Goal: Communication & Community: Answer question/provide support

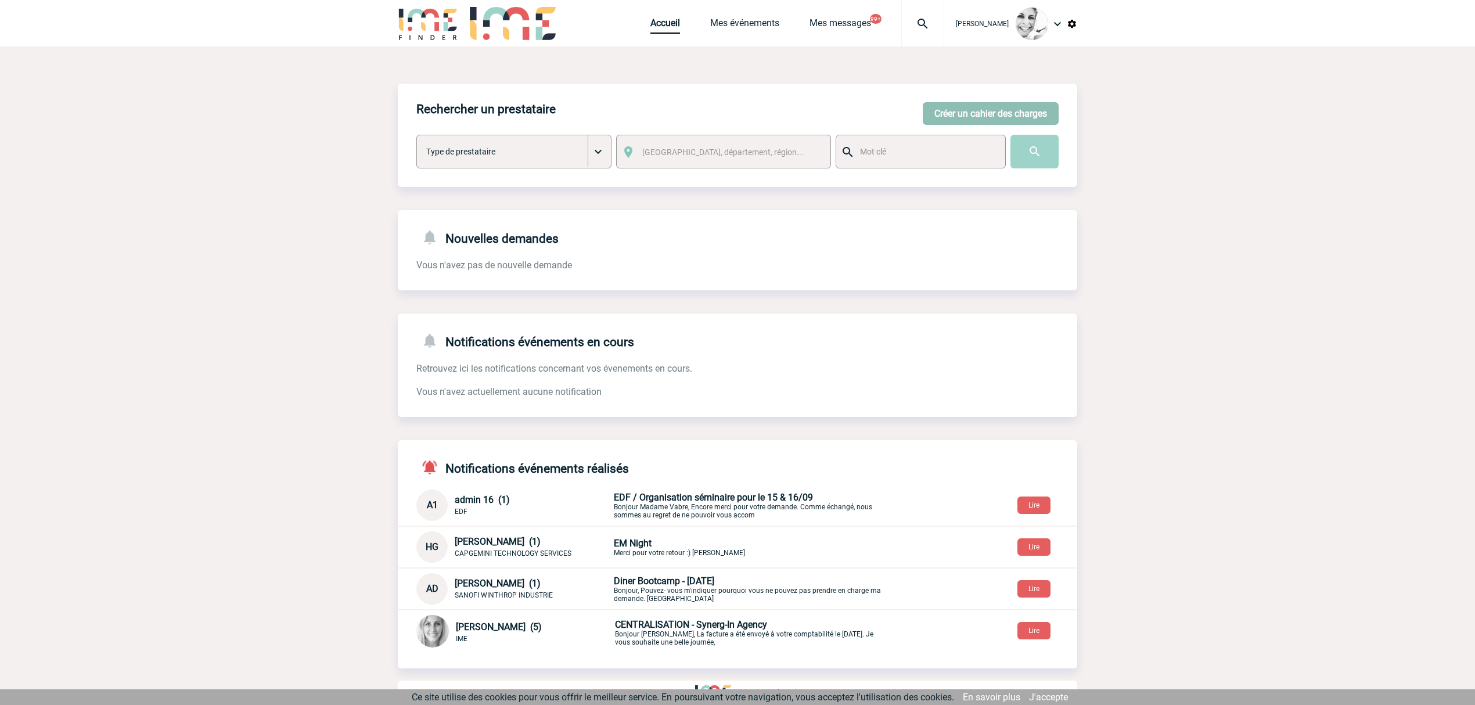
click at [985, 109] on button "Créer un cahier des charges" at bounding box center [991, 113] width 136 height 23
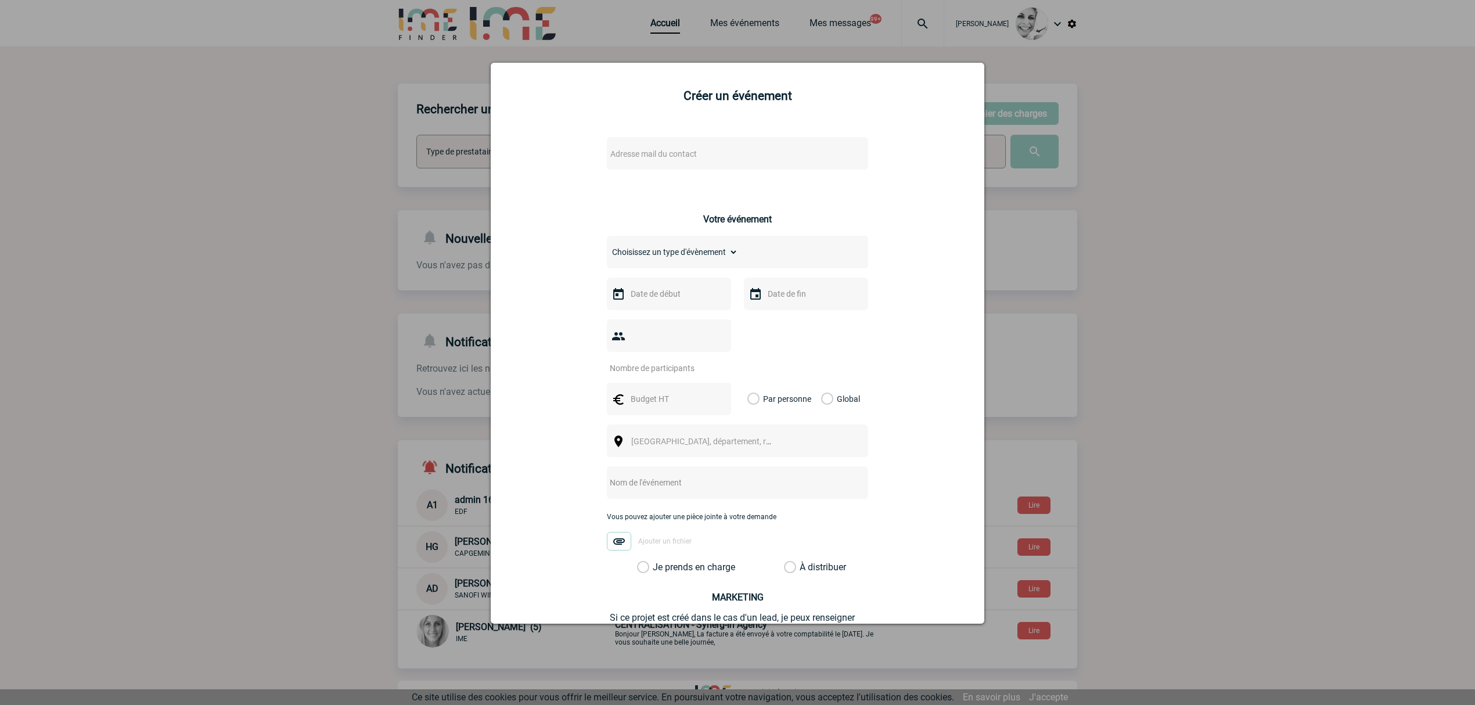
click at [647, 150] on span "Adresse mail du contact" at bounding box center [653, 153] width 87 height 9
click at [374, 247] on div at bounding box center [737, 352] width 1475 height 705
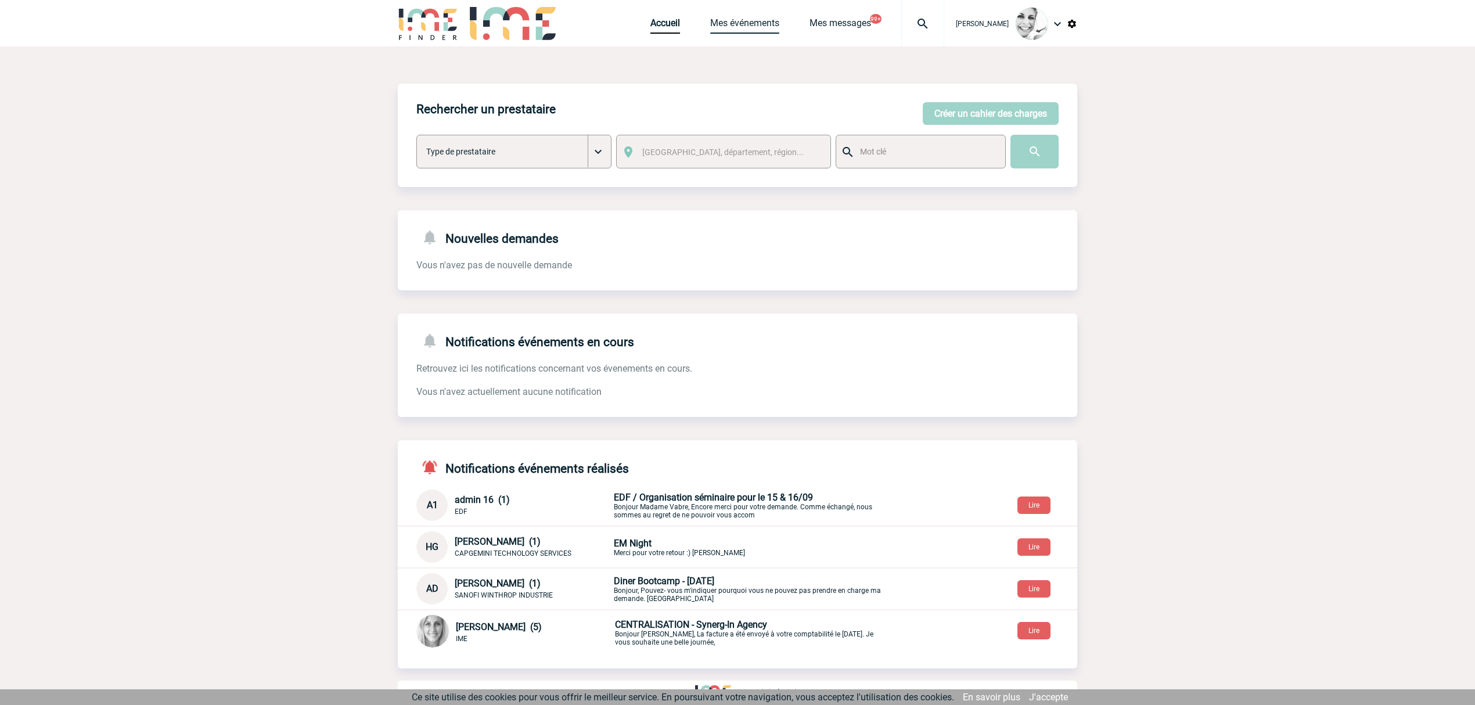
click at [753, 22] on link "Mes événements" at bounding box center [744, 25] width 69 height 16
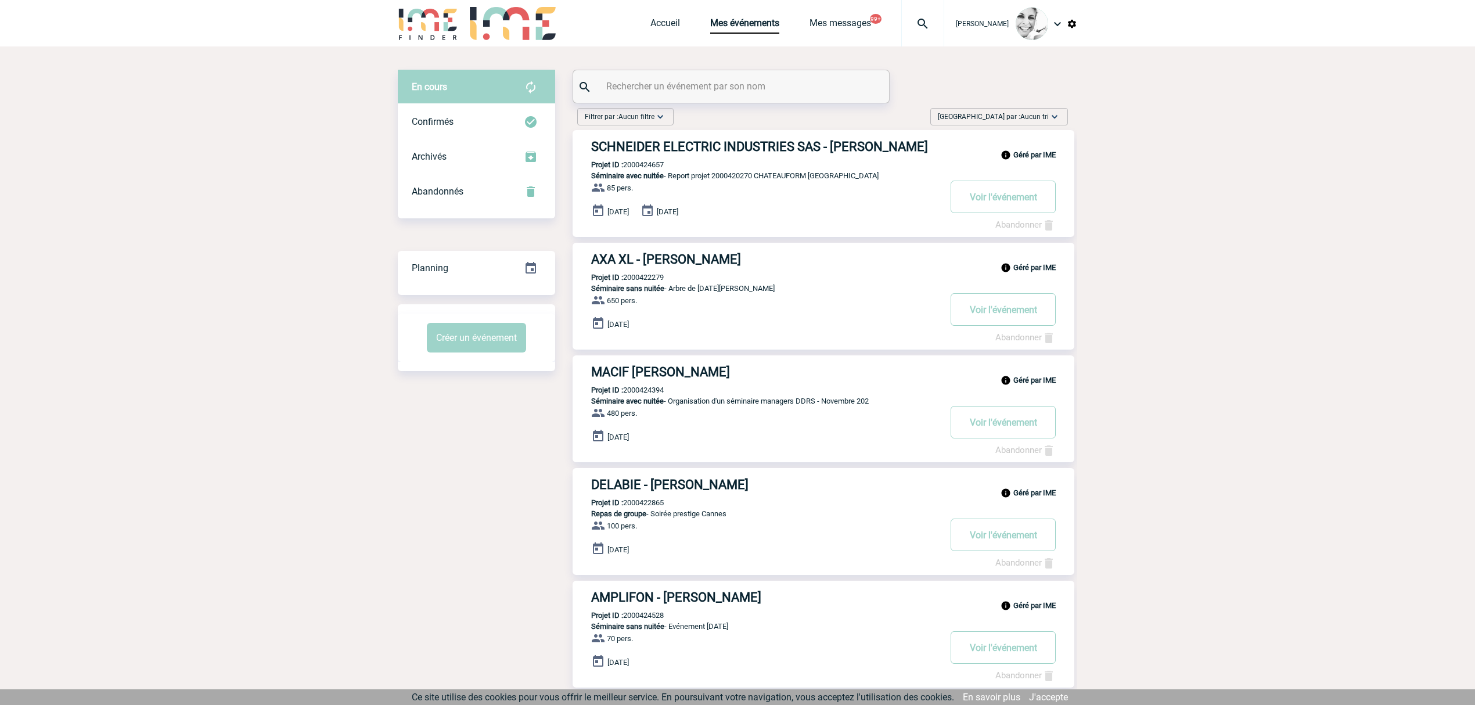
click at [631, 144] on h3 "SCHNEIDER ELECTRIC INDUSTRIES SAS - Caroline CHAUGNE" at bounding box center [765, 146] width 348 height 15
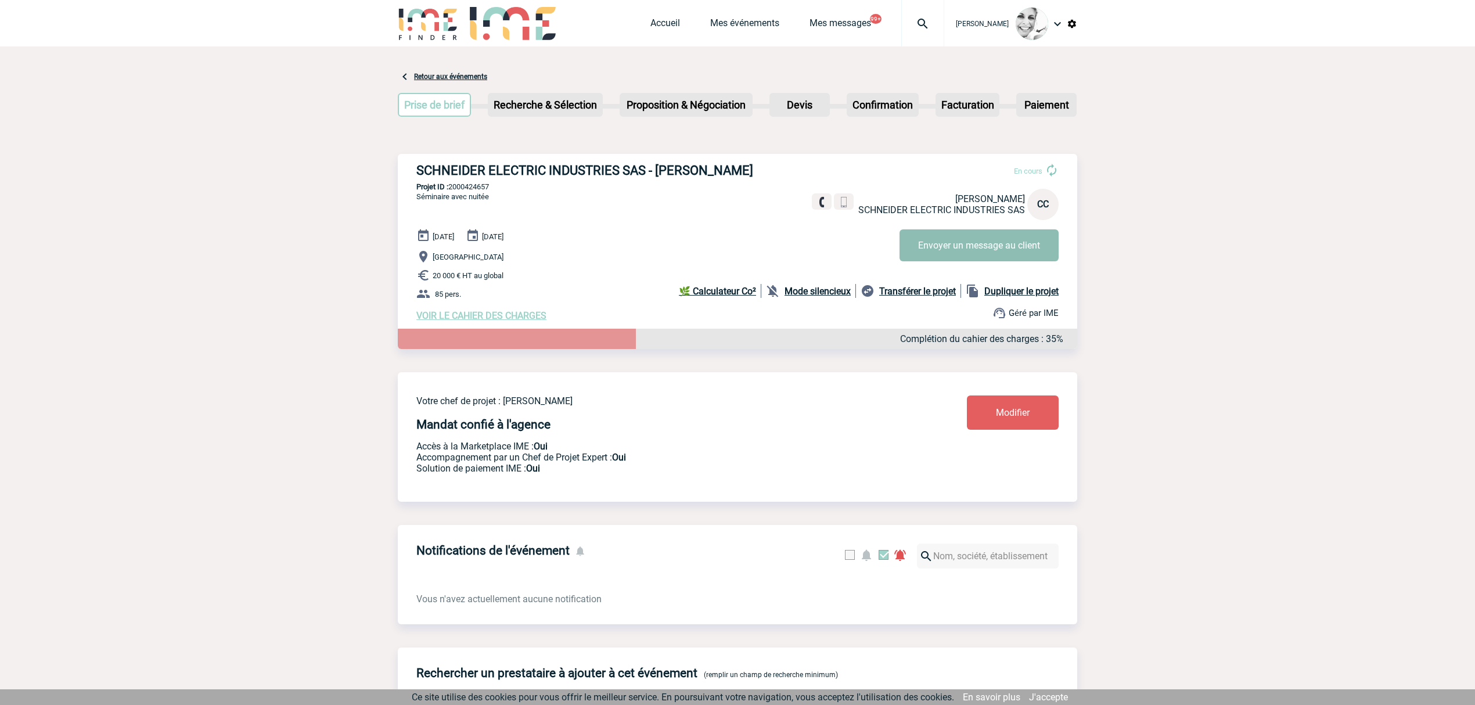
click at [941, 233] on button "Envoyer un message au client" at bounding box center [979, 245] width 159 height 32
click at [930, 35] on div at bounding box center [922, 23] width 43 height 46
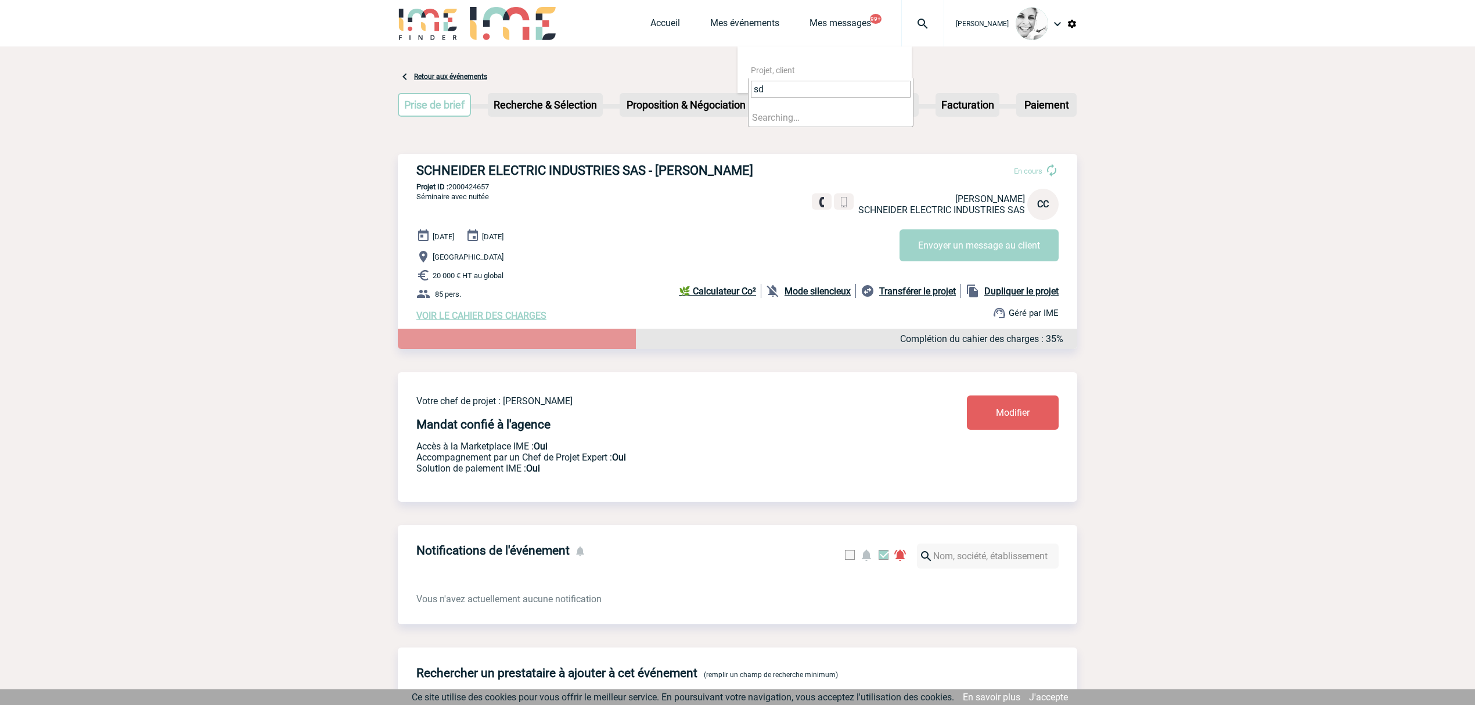
type input "s"
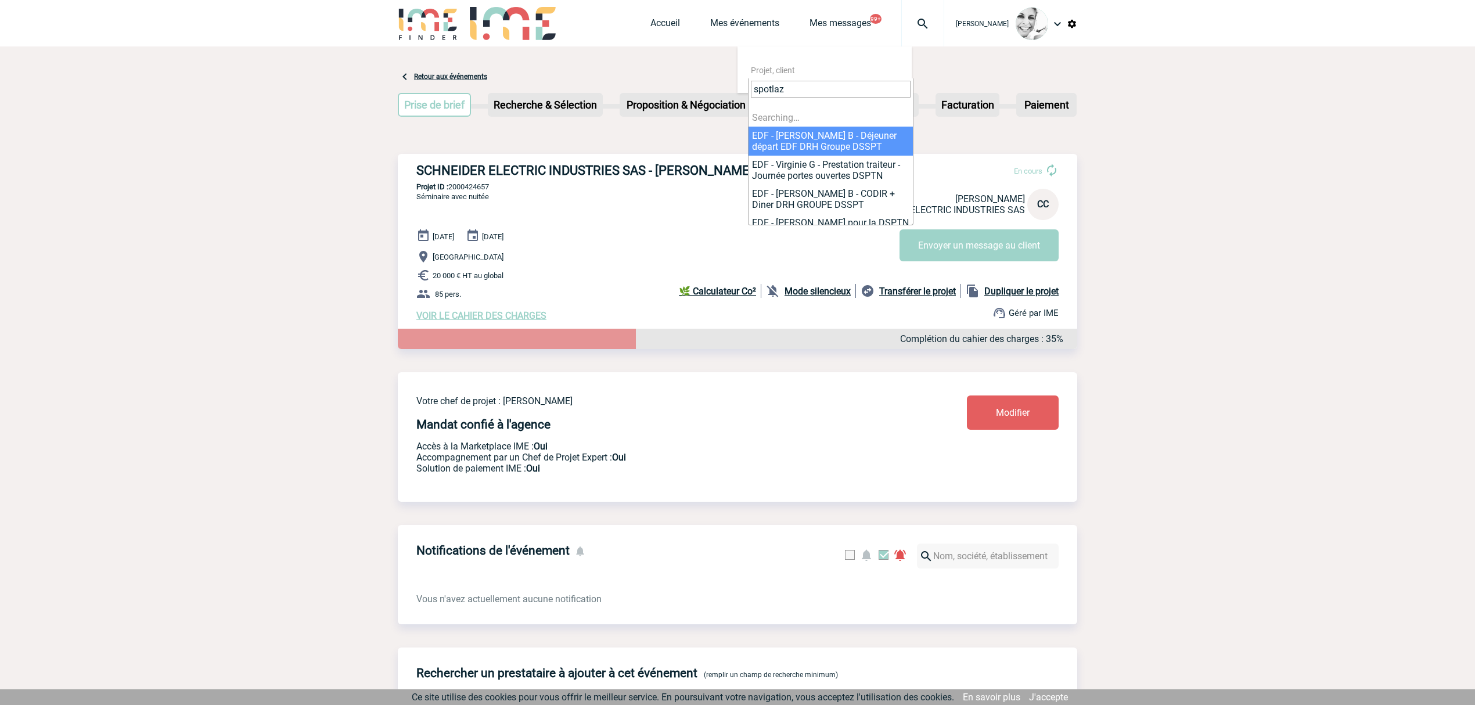
type input "spotla"
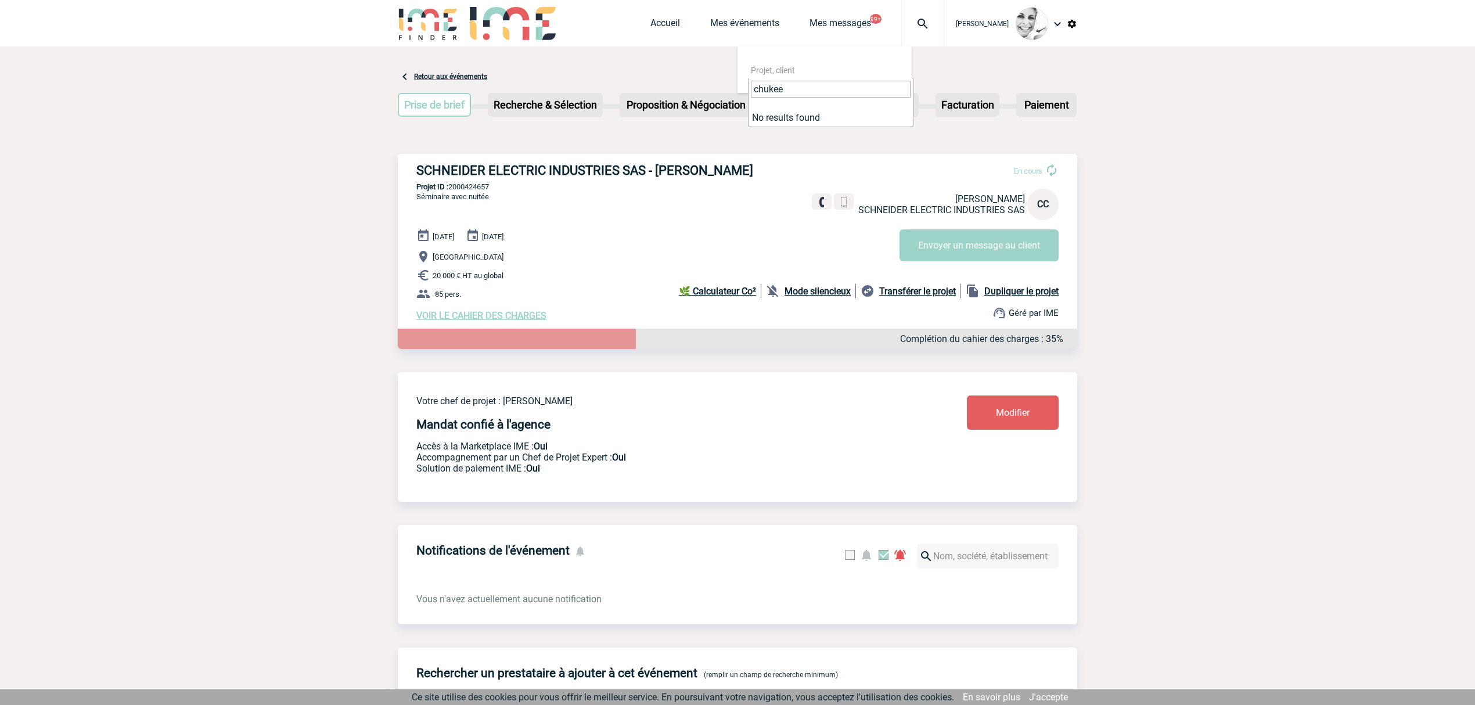
click at [718, 70] on body "Laurine GEBSKI Accueil Mes événements 99+" at bounding box center [737, 688] width 1475 height 1377
paste input "2000424892"
type input "2000424892"
select select "24393"
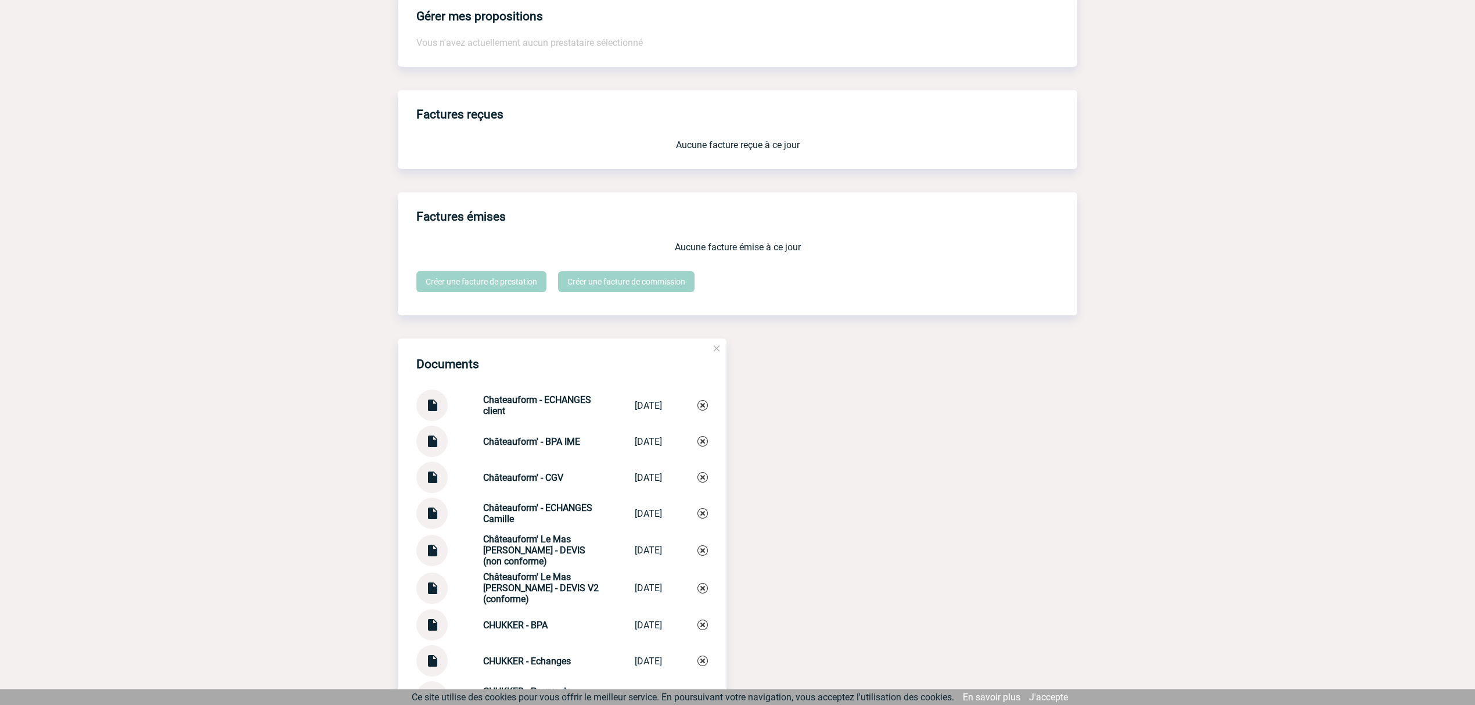
scroll to position [1160, 0]
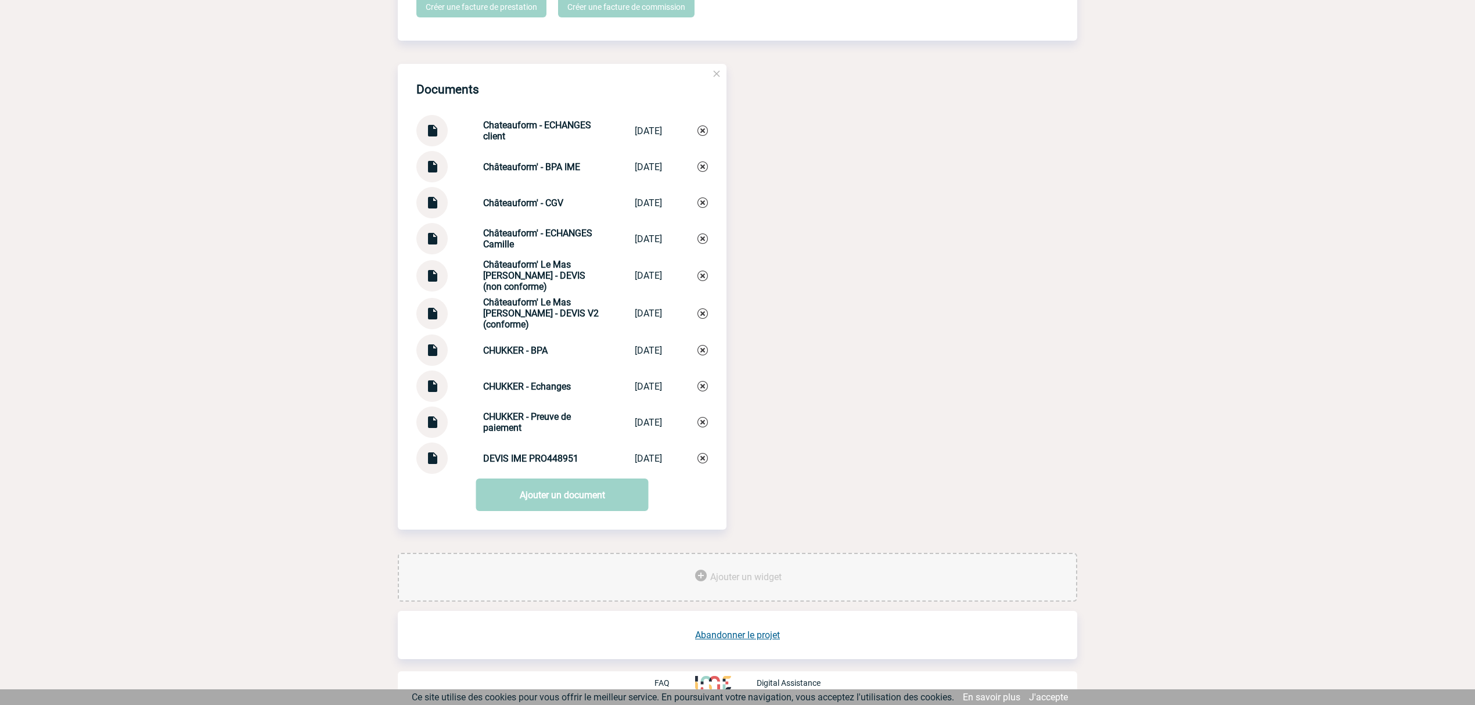
click at [437, 308] on img at bounding box center [432, 309] width 15 height 23
